Goal: Navigation & Orientation: Find specific page/section

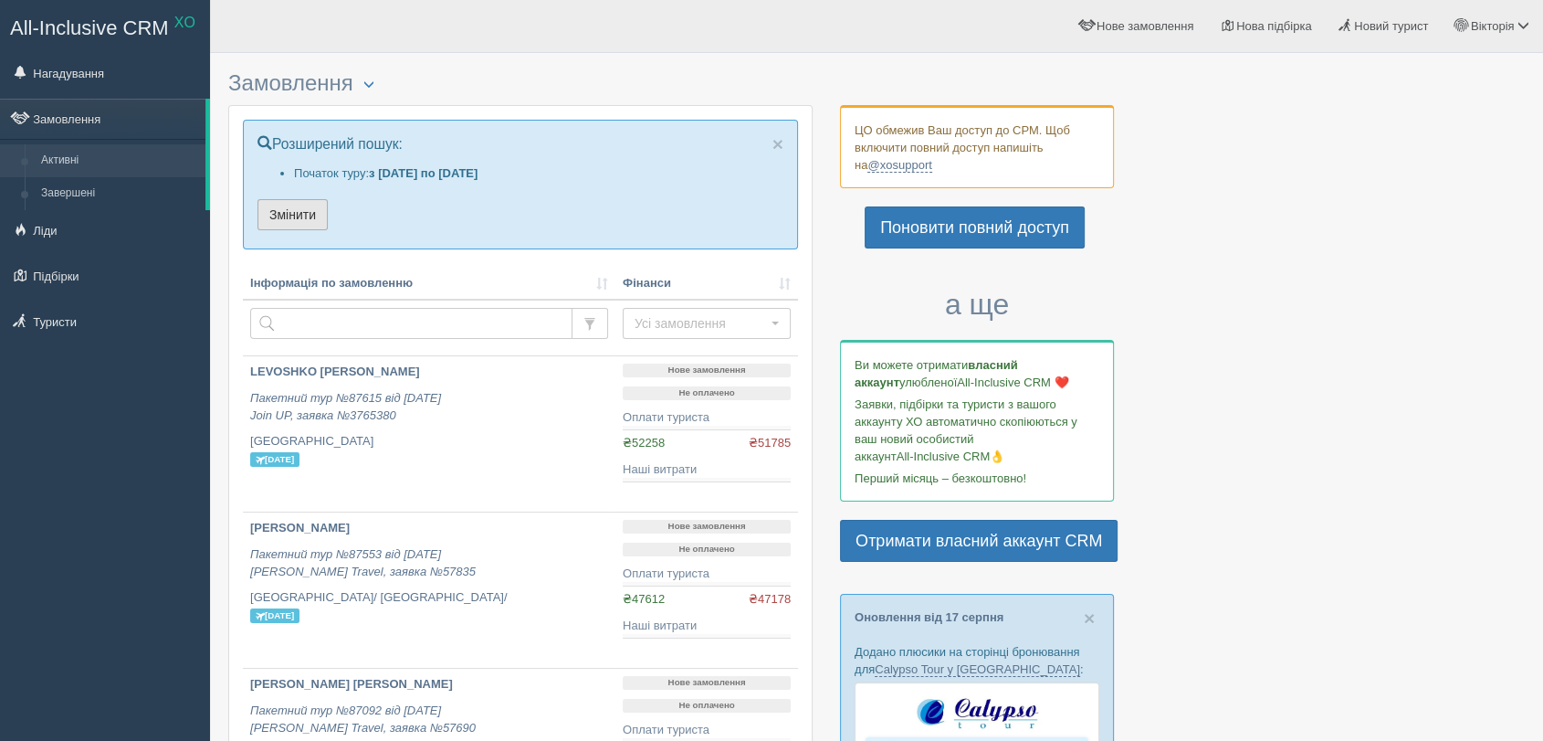
click at [295, 220] on button "Змінити" at bounding box center [293, 214] width 70 height 31
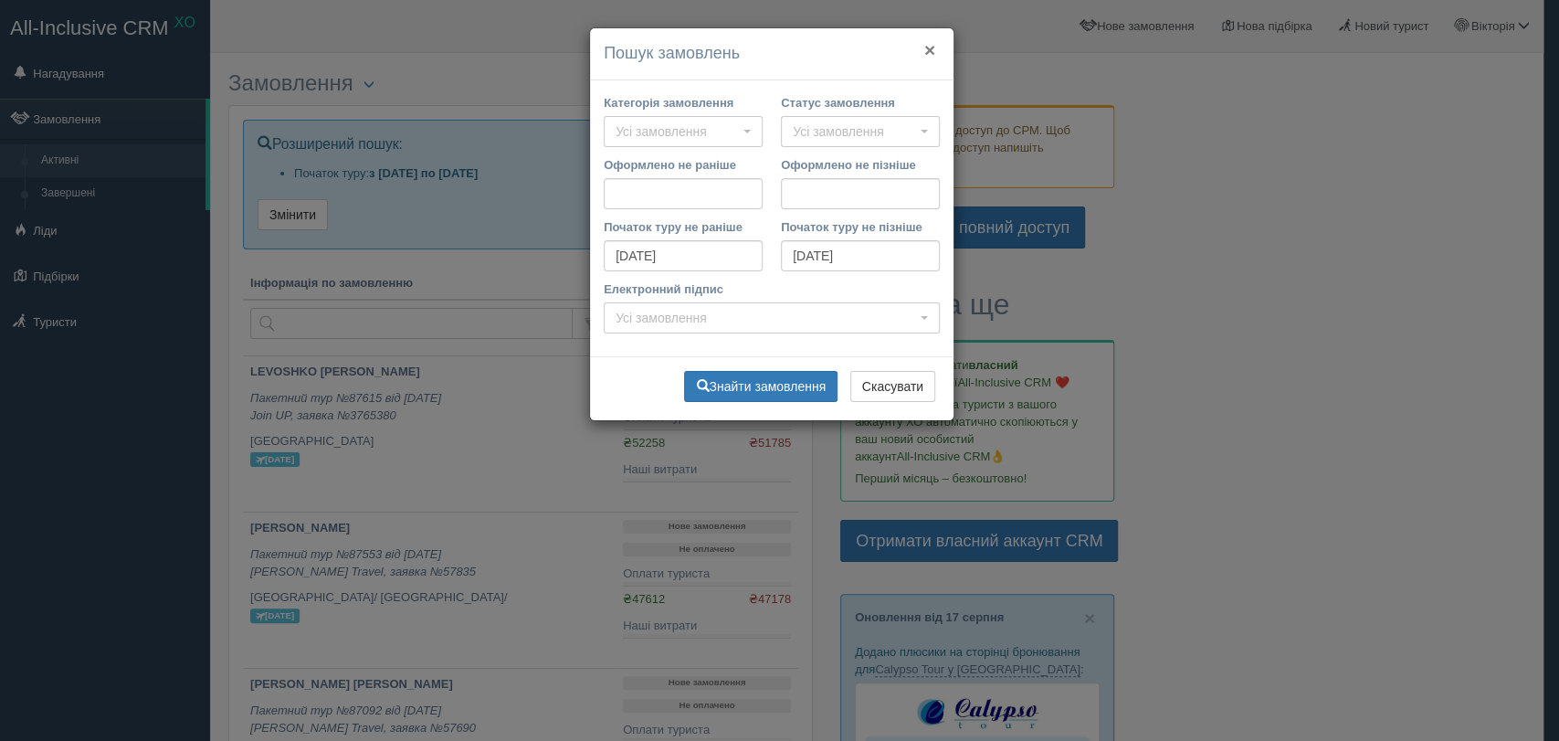
click at [927, 47] on button "×" at bounding box center [929, 49] width 11 height 19
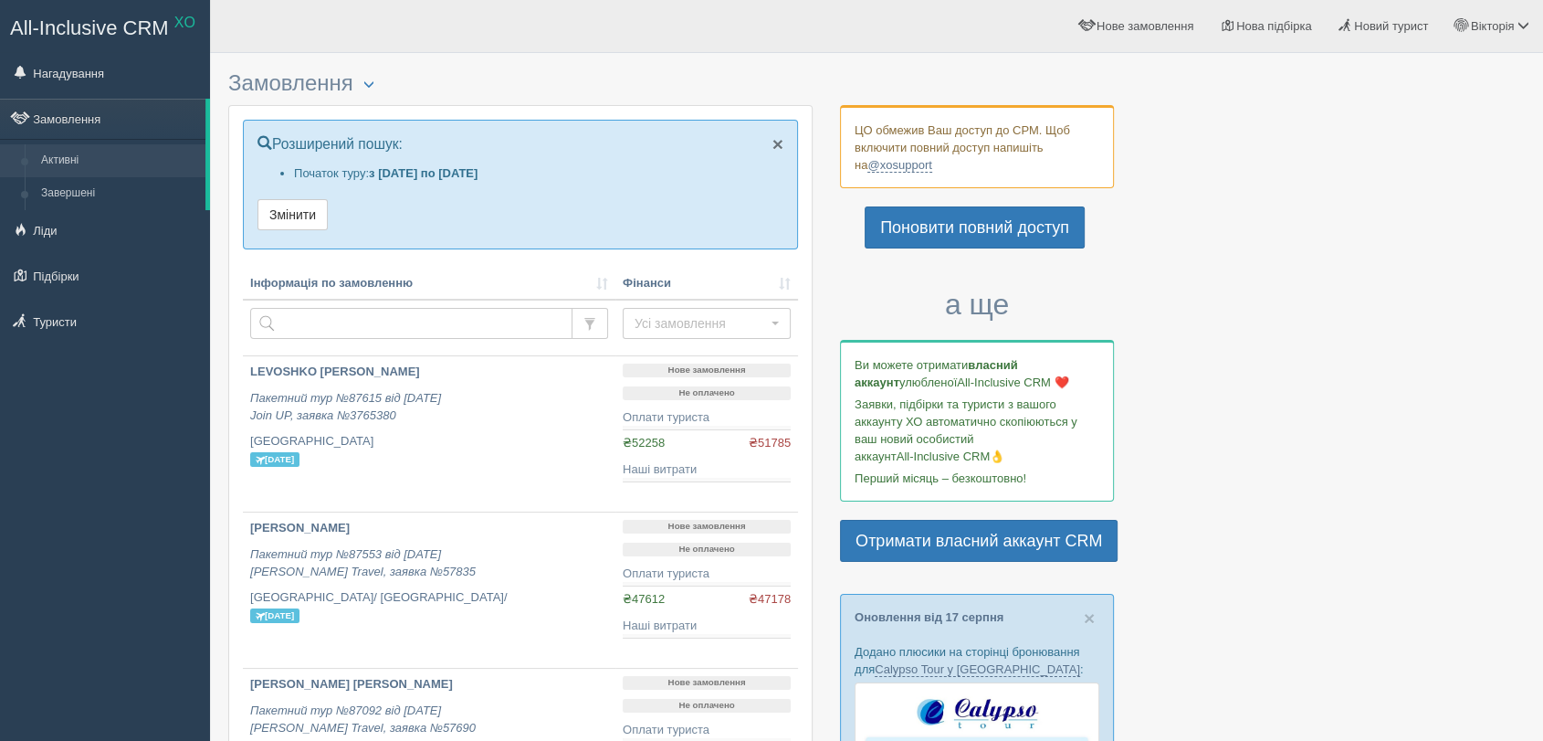
click at [782, 140] on span "×" at bounding box center [778, 143] width 11 height 21
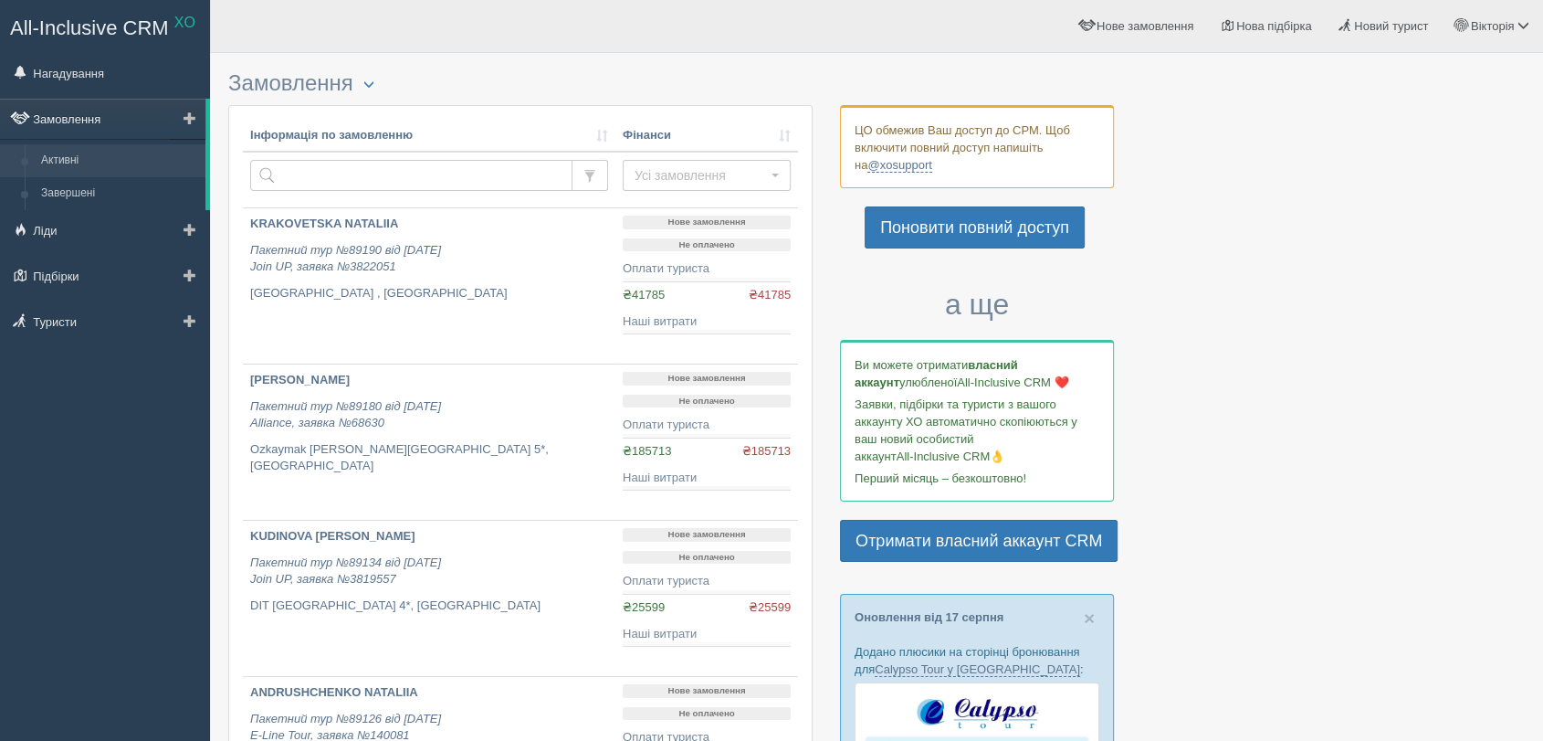
click at [139, 121] on link "Замовлення" at bounding box center [102, 119] width 205 height 40
